Goal: Task Accomplishment & Management: Manage account settings

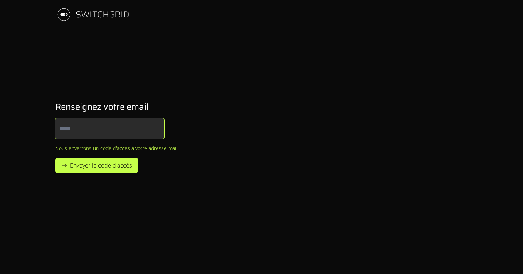
click at [89, 134] on input "Email" at bounding box center [109, 128] width 109 height 20
type input "**********"
click at [55, 158] on button "Envoyer le code d'accès" at bounding box center [96, 165] width 83 height 15
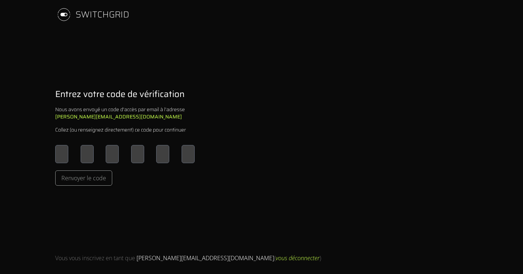
type input "*"
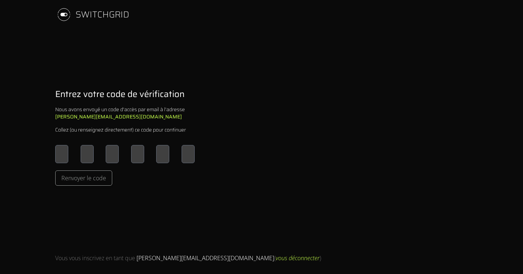
type input "*"
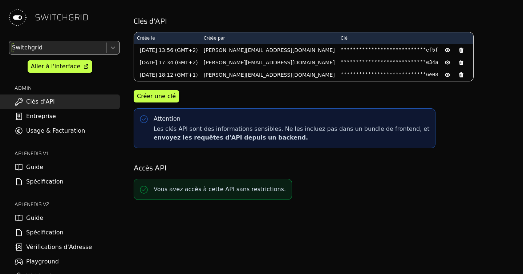
click at [38, 49] on div at bounding box center [57, 47] width 93 height 10
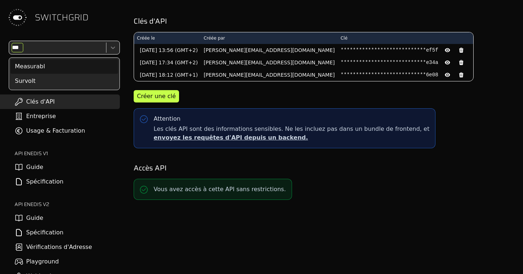
type input "****"
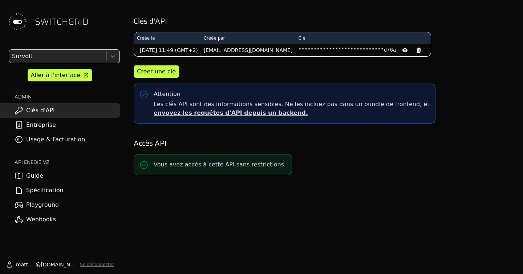
click at [33, 129] on link "Entreprise" at bounding box center [60, 125] width 120 height 15
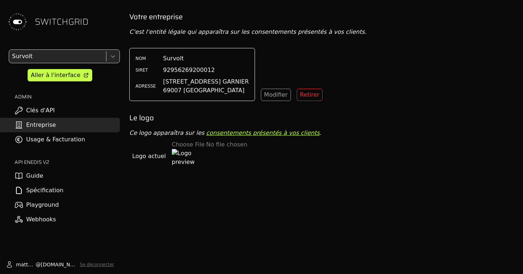
click at [50, 131] on link "Entreprise" at bounding box center [60, 125] width 120 height 15
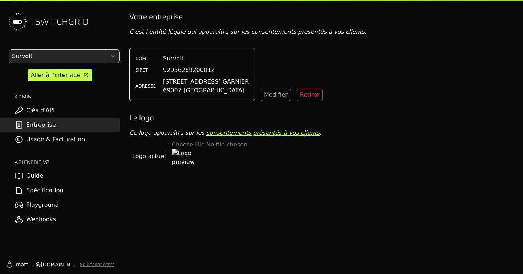
click at [45, 138] on link "Usage & Facturation" at bounding box center [60, 139] width 120 height 15
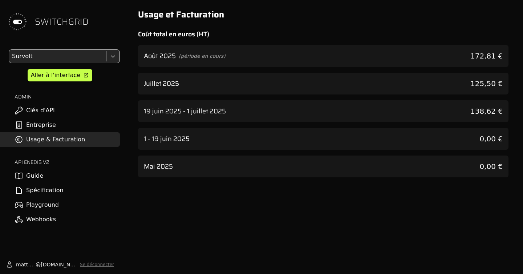
click at [302, 81] on div "Juillet 2025 125,50 €" at bounding box center [323, 84] width 370 height 22
